Goal: Task Accomplishment & Management: Manage account settings

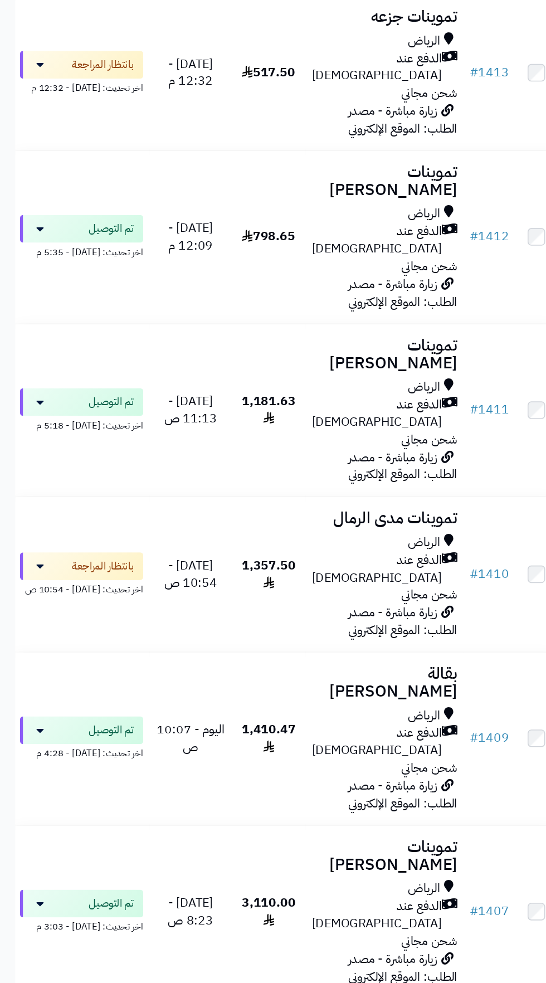
scroll to position [896, 0]
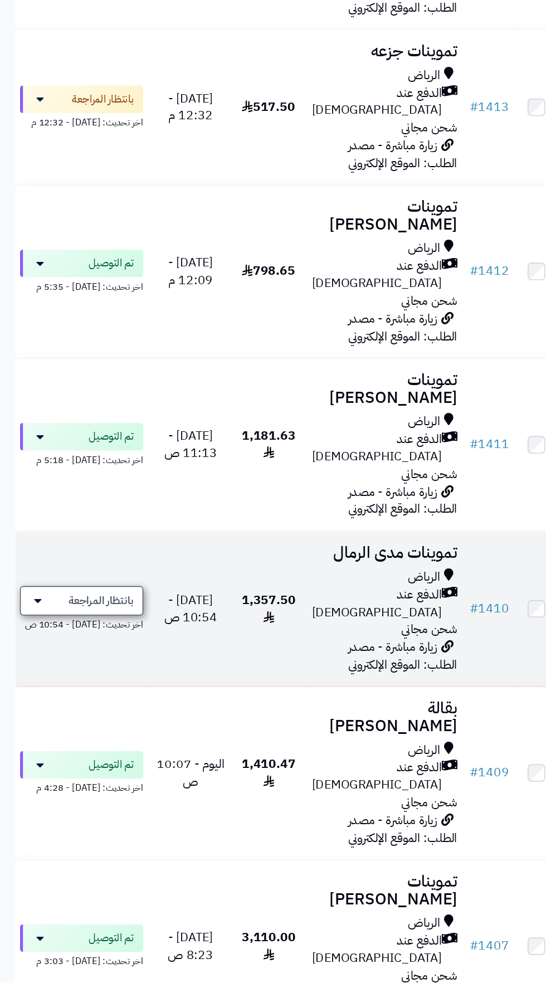
click at [55, 429] on span "بانتظار المراجعة" at bounding box center [73, 434] width 47 height 11
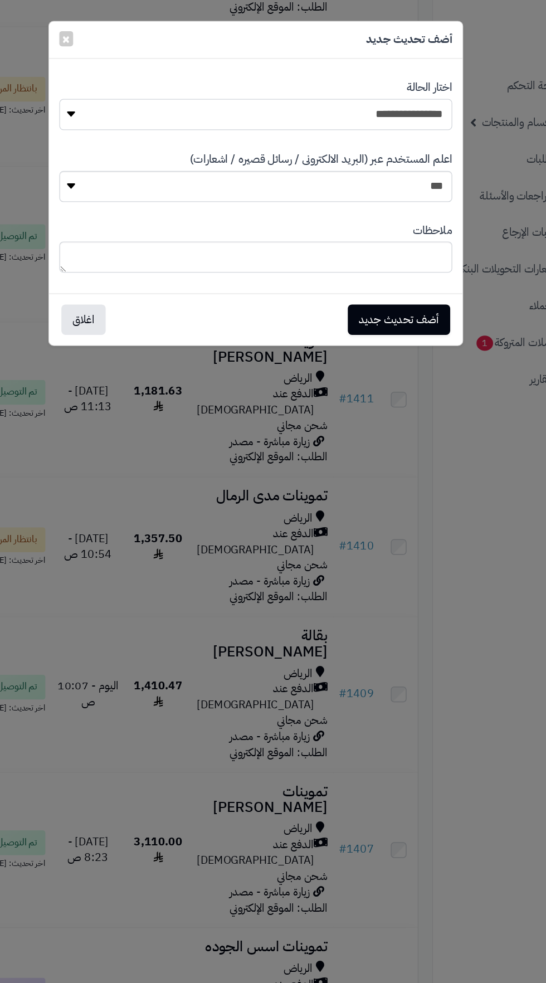
click at [395, 103] on select "**********" at bounding box center [273, 92] width 316 height 25
select select "**"
click at [417, 251] on button "أضف تحديث جديد" at bounding box center [388, 257] width 82 height 25
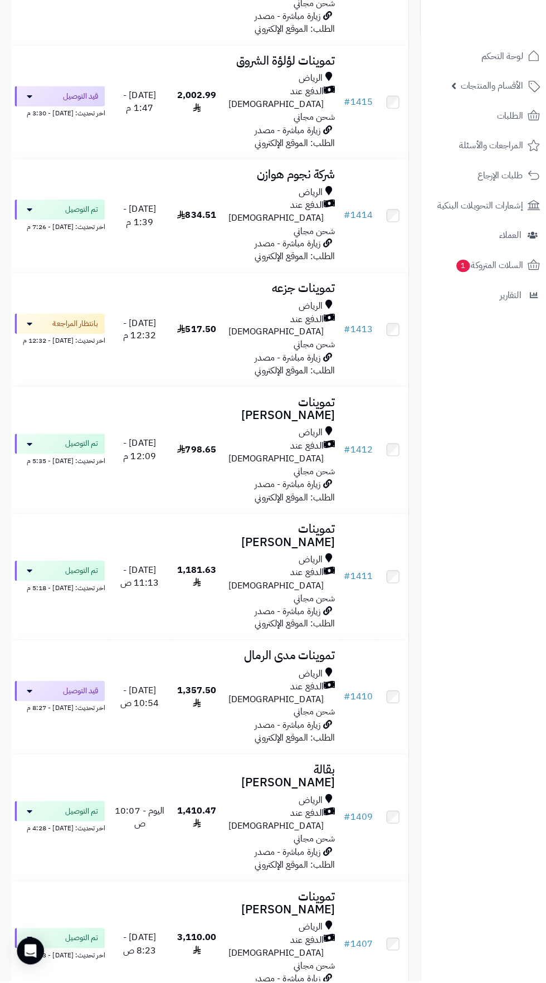
scroll to position [637, 0]
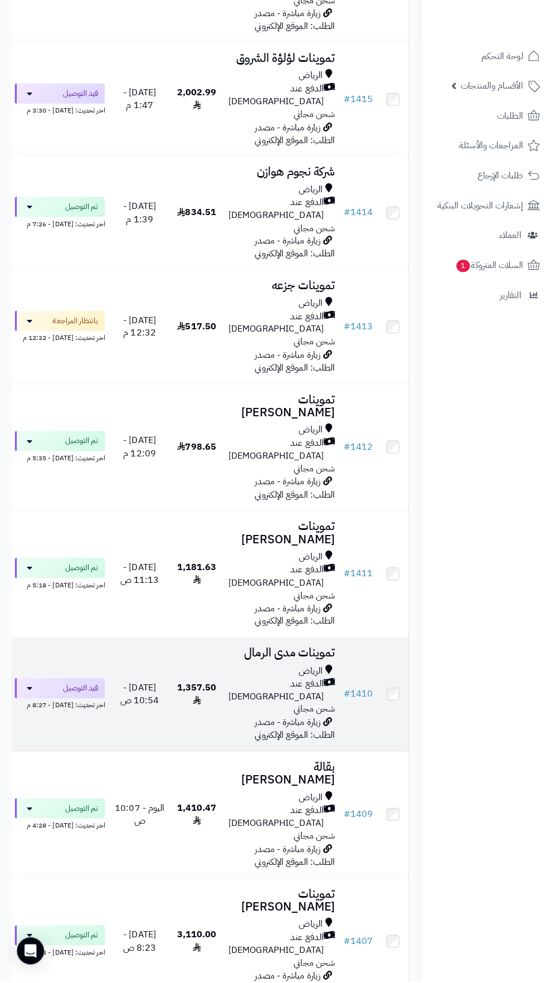
click at [272, 720] on span "زيارة مباشرة - مصدر الطلب: الموقع الإلكتروني" at bounding box center [291, 733] width 79 height 26
click at [240, 682] on div "الدفع عند [DEMOGRAPHIC_DATA]" at bounding box center [278, 695] width 105 height 26
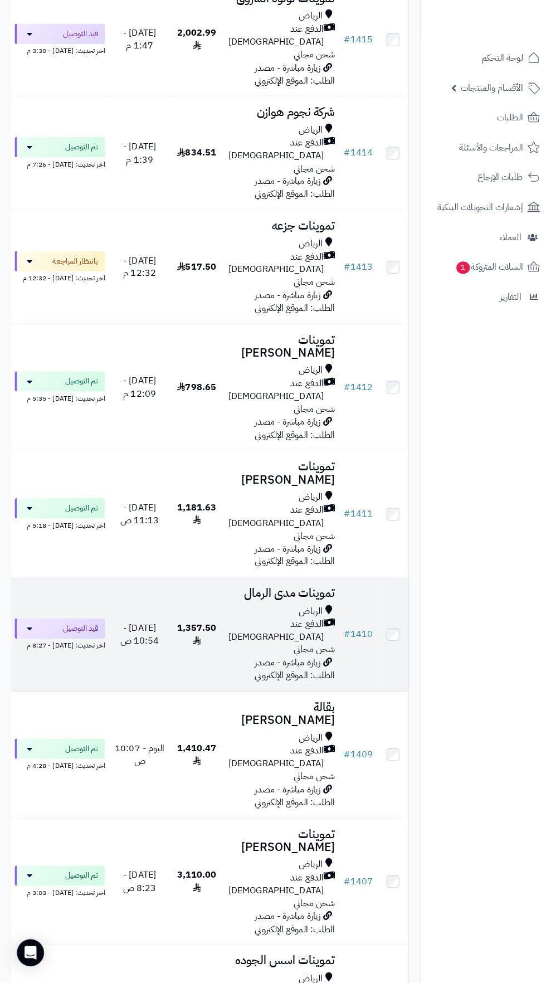
scroll to position [710, 0]
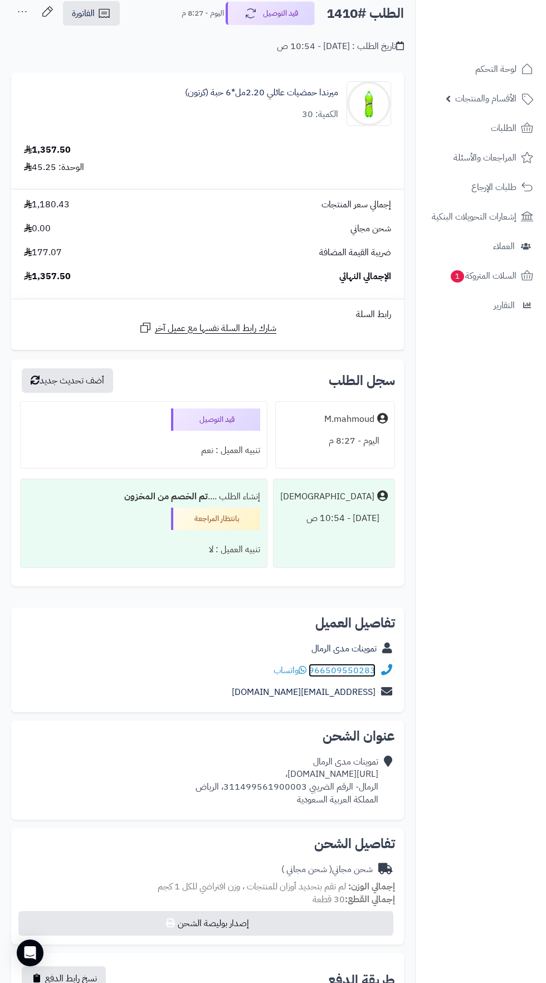
scroll to position [63, 0]
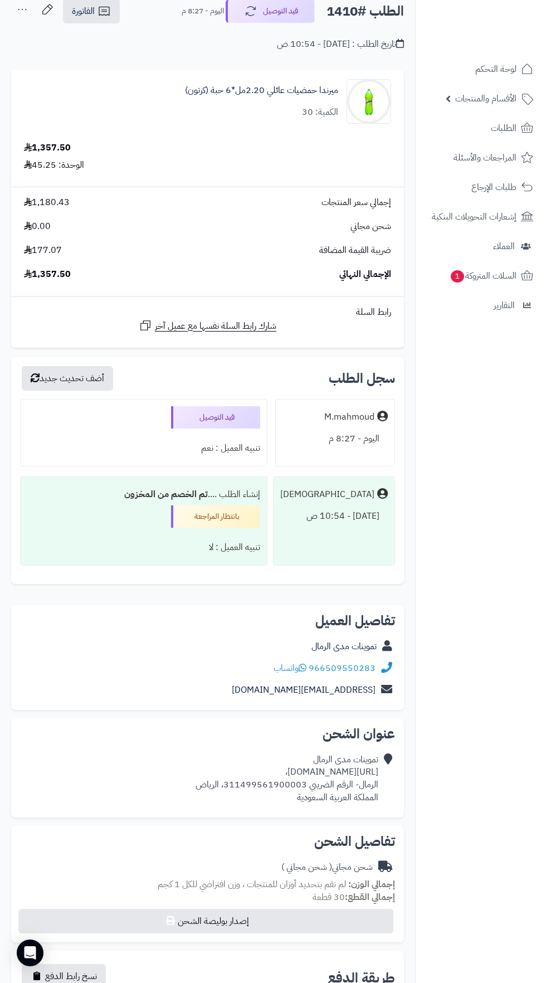
copy div "https://maps.app.goo.gl/M3HzDtdjvDxNucCW8،"
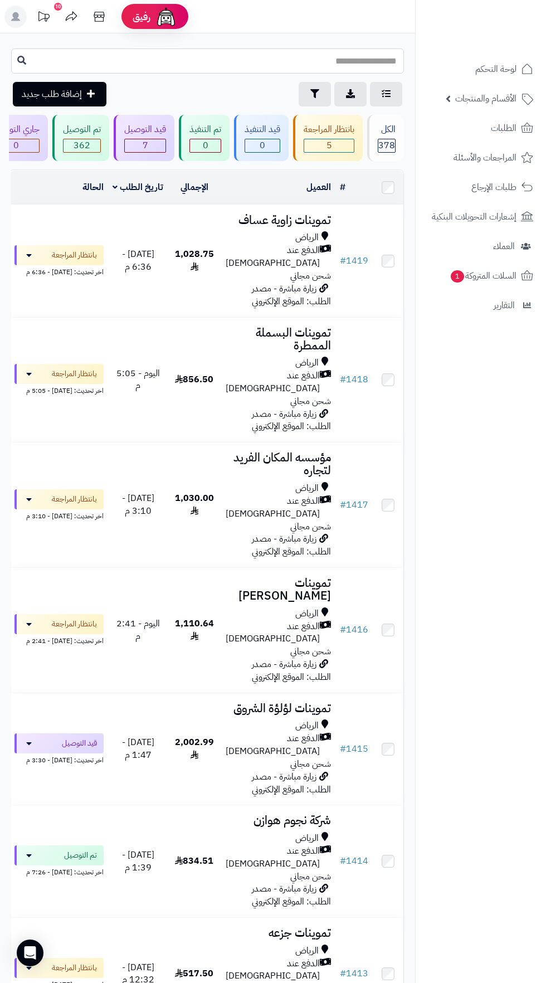
click at [272, 50] on input "text" at bounding box center [207, 60] width 393 height 25
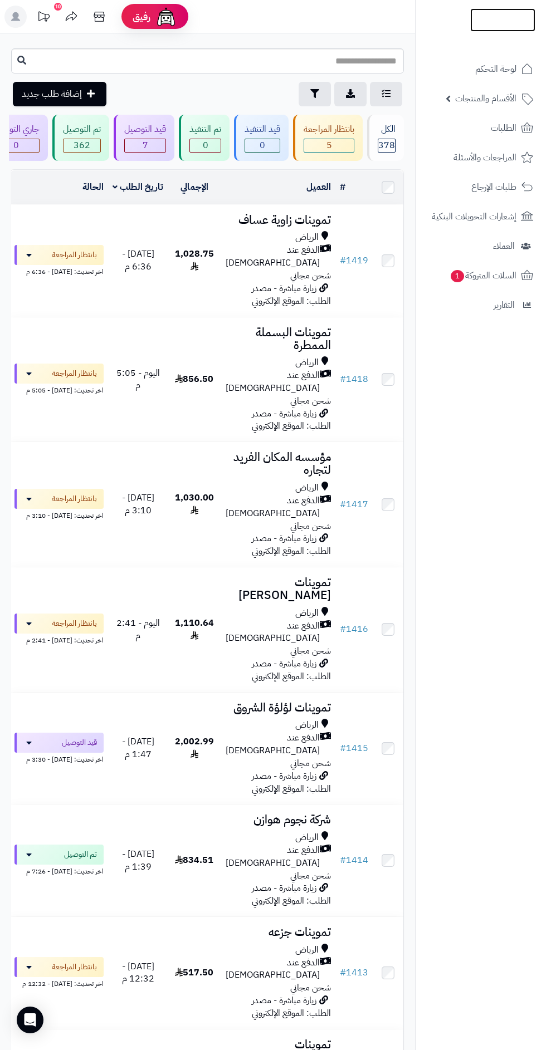
click at [491, 26] on img at bounding box center [502, 37] width 65 height 23
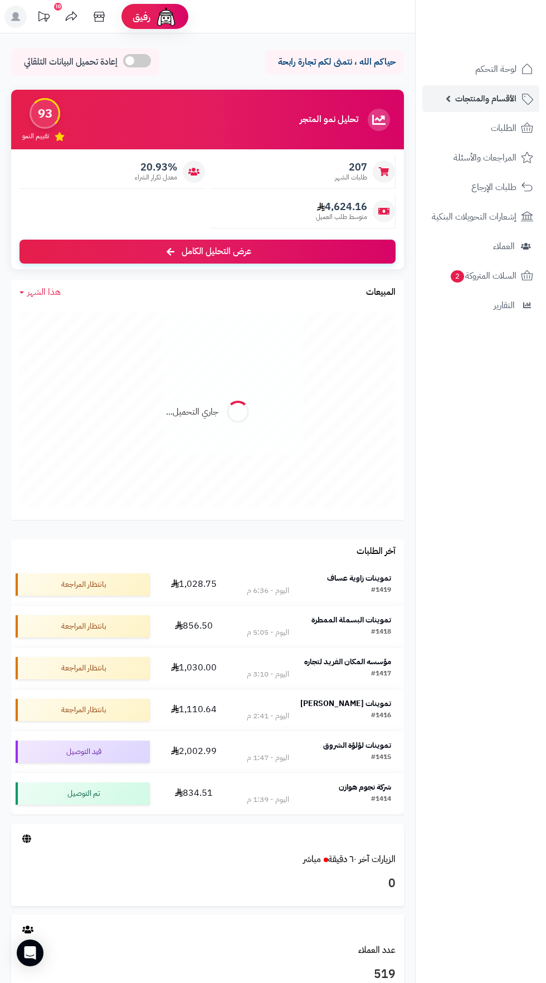
click at [512, 99] on span "الأقسام والمنتجات" at bounding box center [485, 99] width 61 height 16
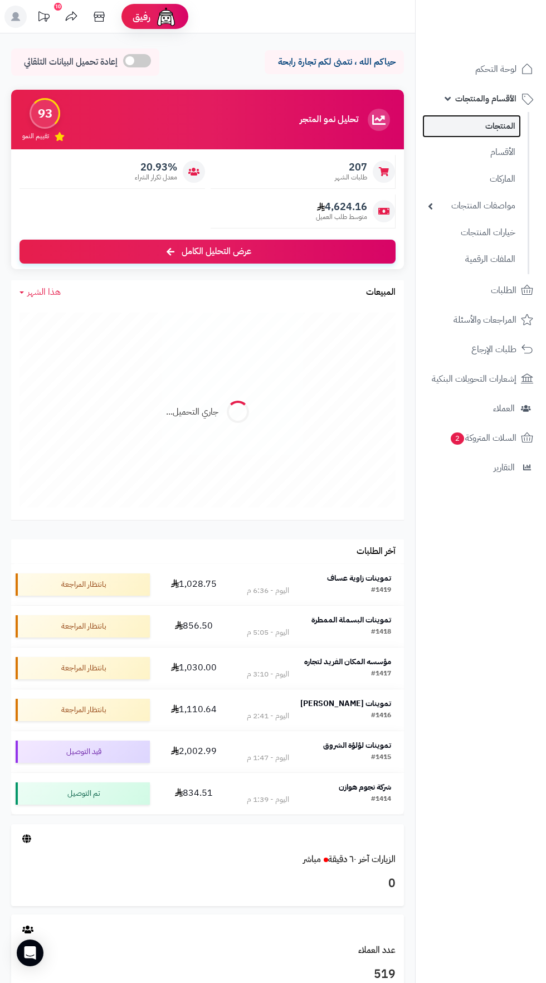
click at [505, 123] on link "المنتجات" at bounding box center [471, 126] width 99 height 23
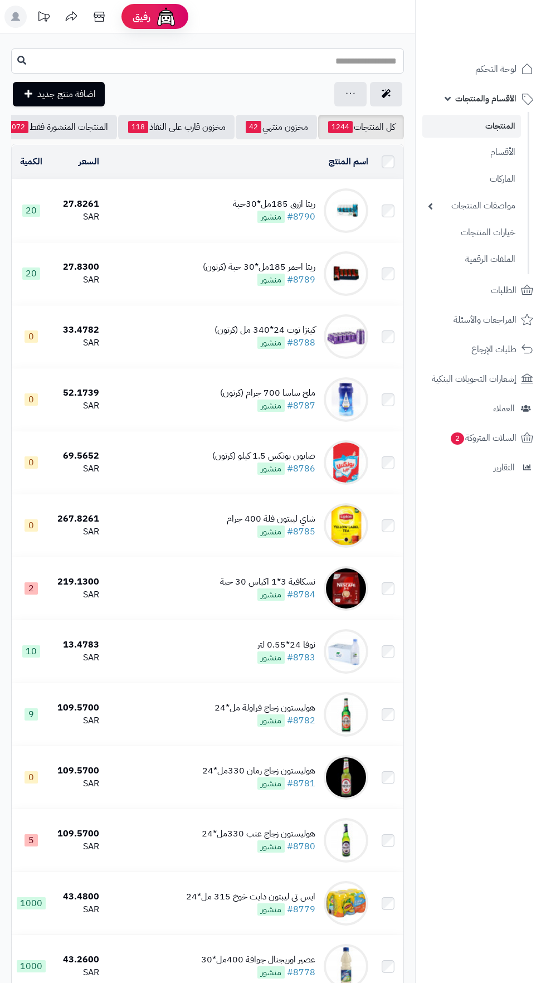
click at [319, 62] on input "text" at bounding box center [207, 60] width 393 height 25
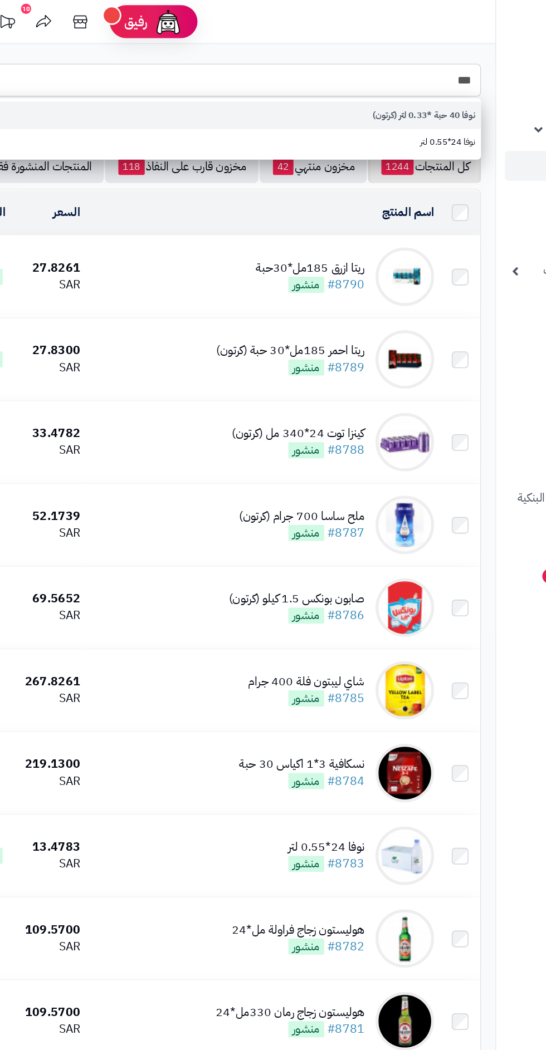
type input "***"
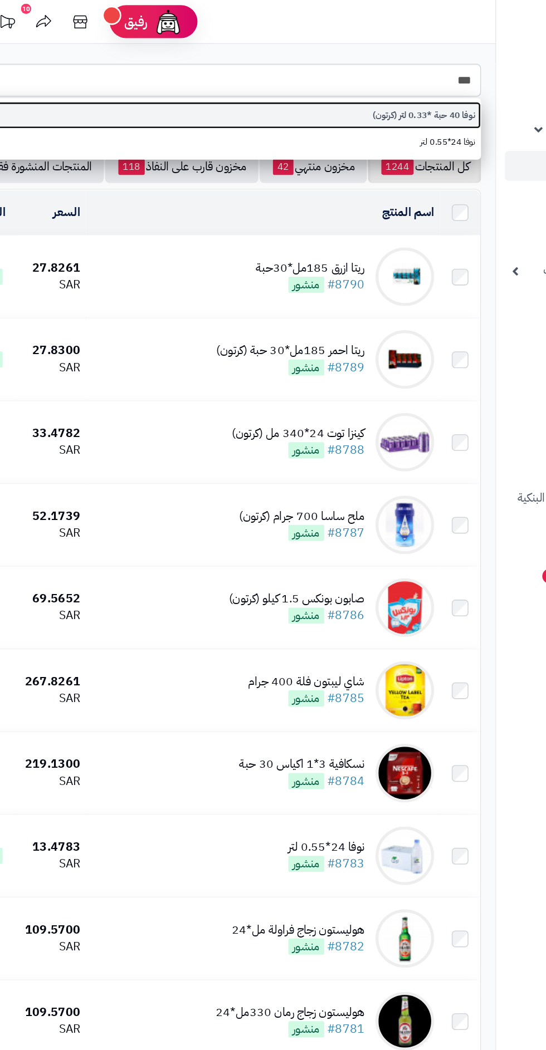
click at [369, 87] on link "نوفا 40 حبة *0.33 لتر (كرتون)" at bounding box center [207, 87] width 393 height 21
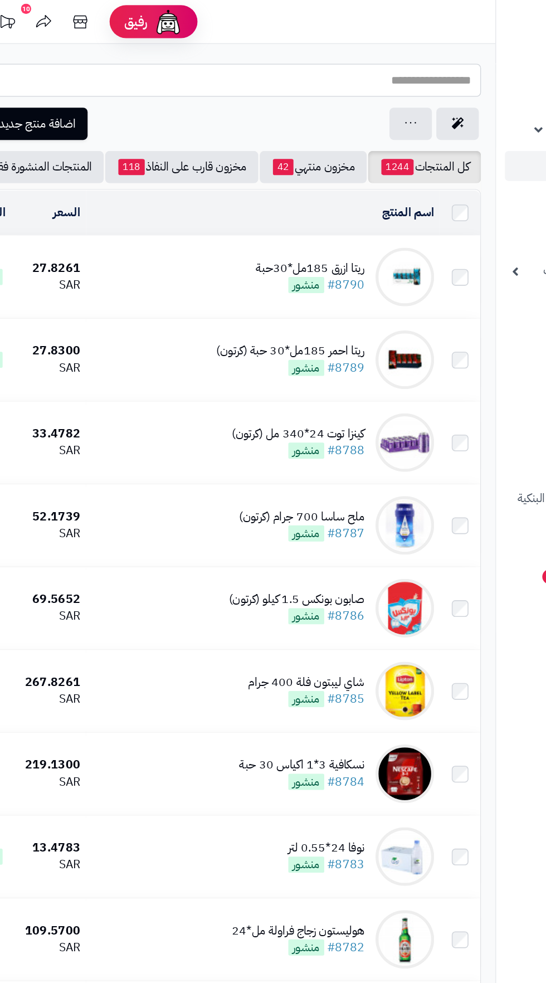
click at [336, 62] on input "text" at bounding box center [207, 60] width 393 height 25
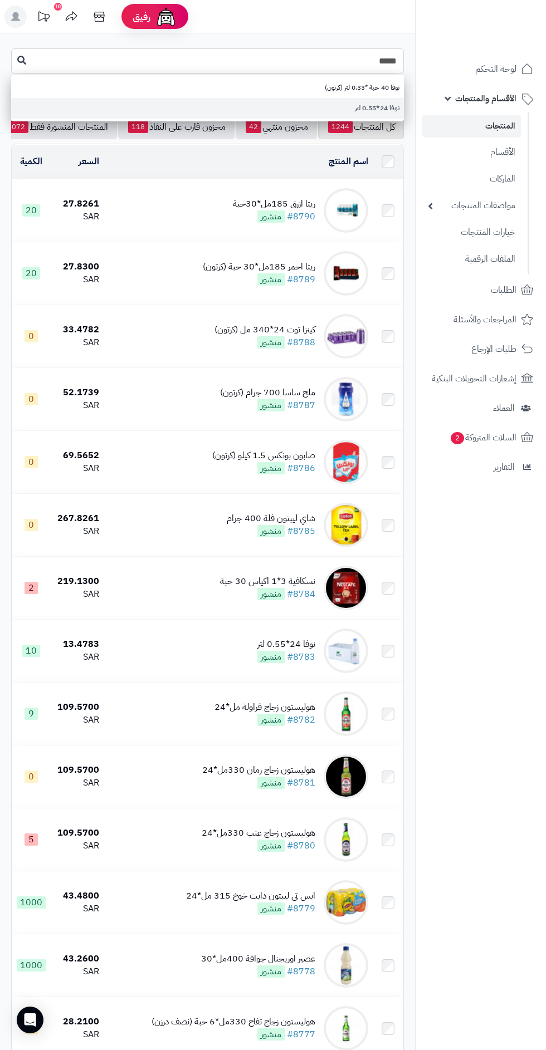
type input "****"
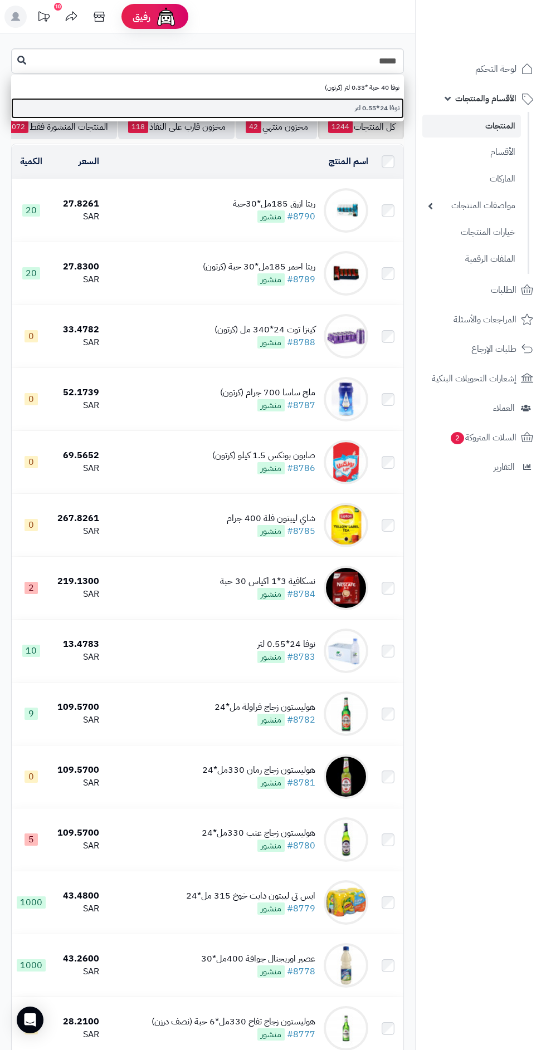
click at [377, 106] on link "نوفا 24*0.55 لتر" at bounding box center [207, 108] width 393 height 21
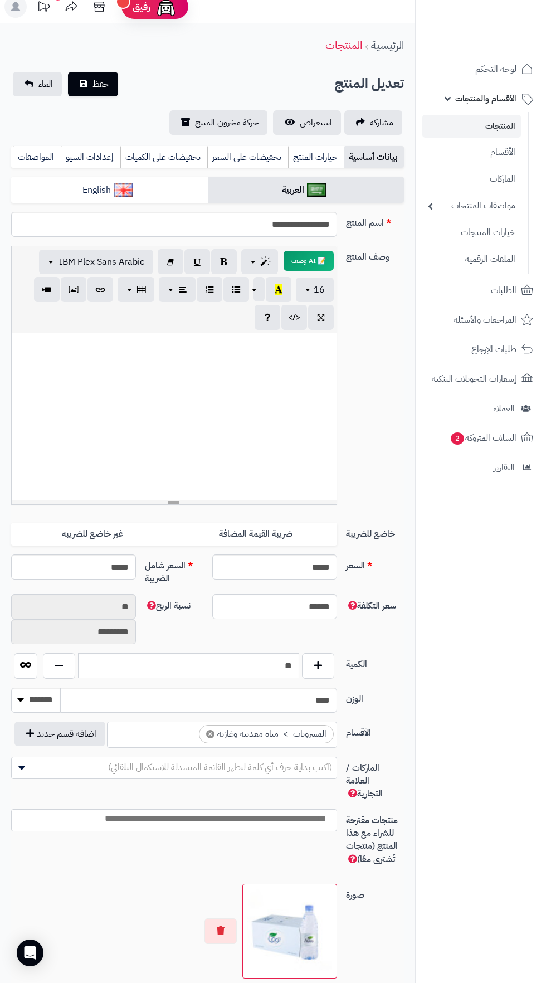
scroll to position [11, 0]
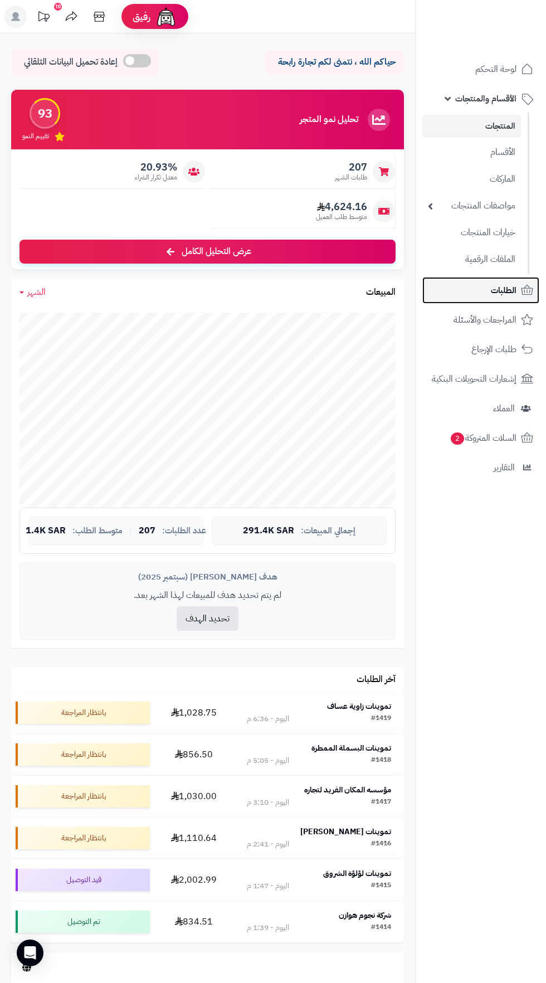
click at [514, 290] on span "الطلبات" at bounding box center [504, 290] width 26 height 16
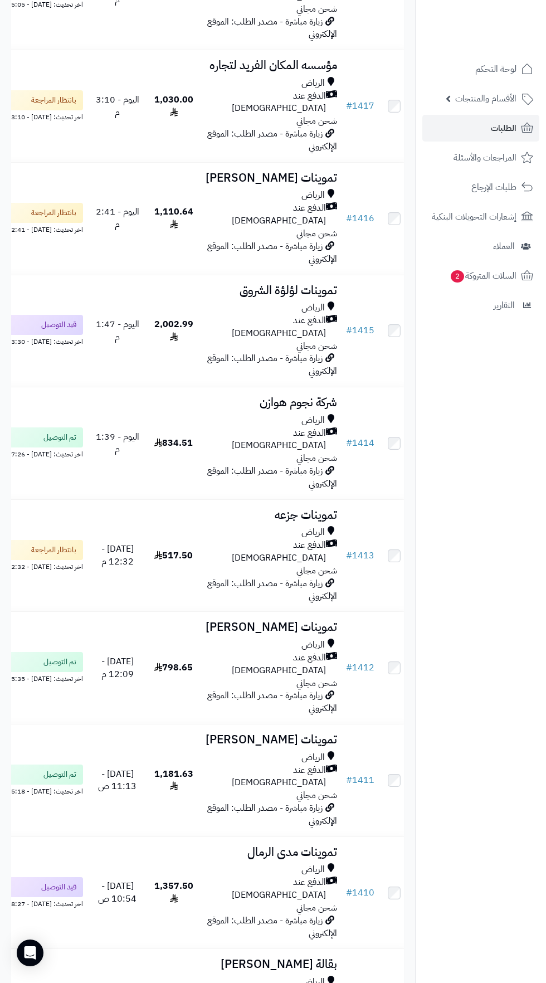
scroll to position [369, 0]
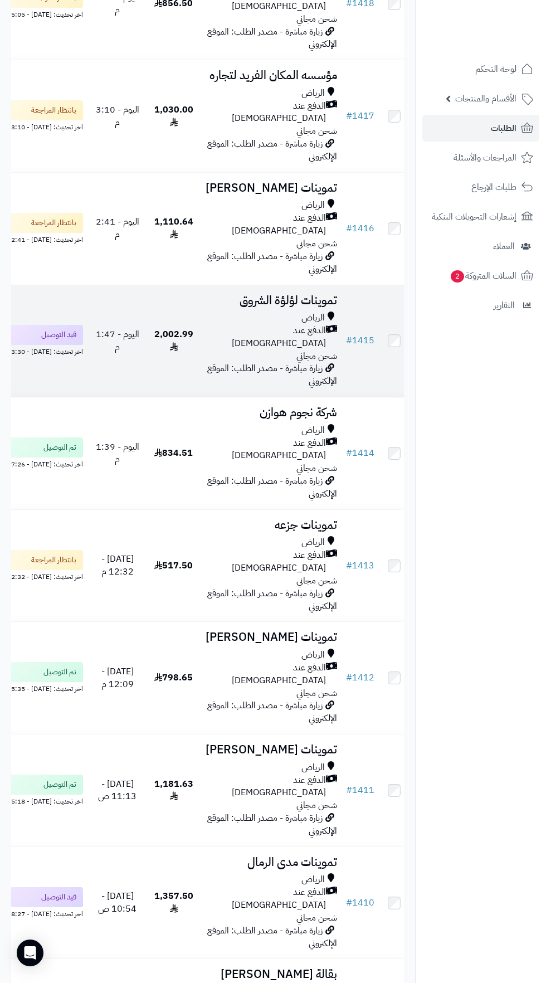
click at [279, 361] on span "زيارة مباشرة - مصدر الطلب: الموقع الإلكتروني" at bounding box center [272, 374] width 130 height 26
click at [252, 361] on span "زيارة مباشرة - مصدر الطلب: الموقع الإلكتروني" at bounding box center [272, 374] width 130 height 26
click at [283, 324] on span "الدفع عند [DEMOGRAPHIC_DATA]" at bounding box center [265, 337] width 121 height 26
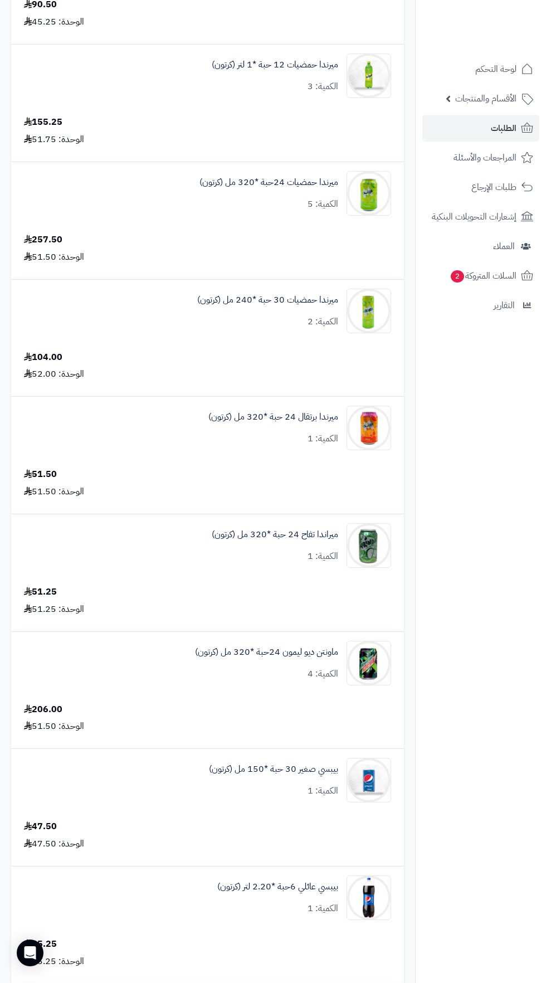
scroll to position [673, 0]
